Goal: Task Accomplishment & Management: Use online tool/utility

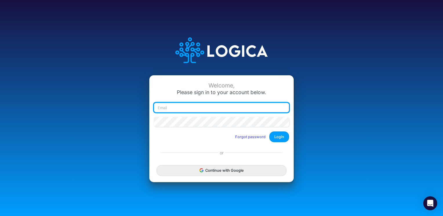
click at [193, 108] on input "email" at bounding box center [221, 108] width 135 height 10
type input "lhiguera@heritage-communities.com"
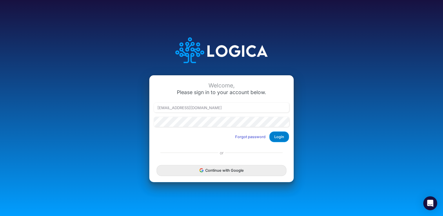
click at [283, 139] on button "Login" at bounding box center [279, 137] width 20 height 11
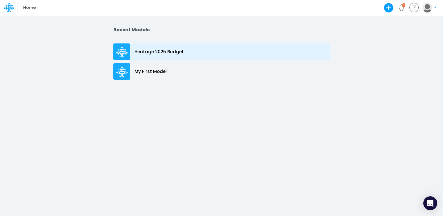
click at [157, 56] on div "Heritage 2025 Budget" at bounding box center [221, 51] width 216 height 17
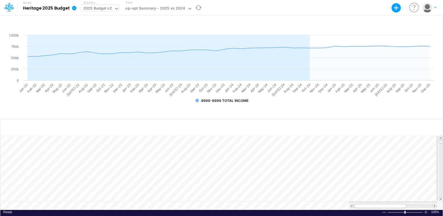
click at [115, 11] on div at bounding box center [116, 9] width 5 height 7
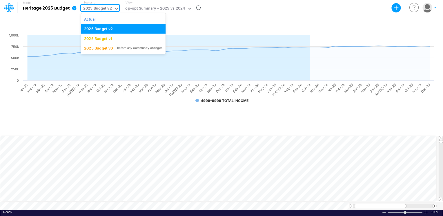
click at [62, 11] on h5 "Model Heritage 2025 Budget" at bounding box center [43, 7] width 53 height 15
